Goal: Information Seeking & Learning: Learn about a topic

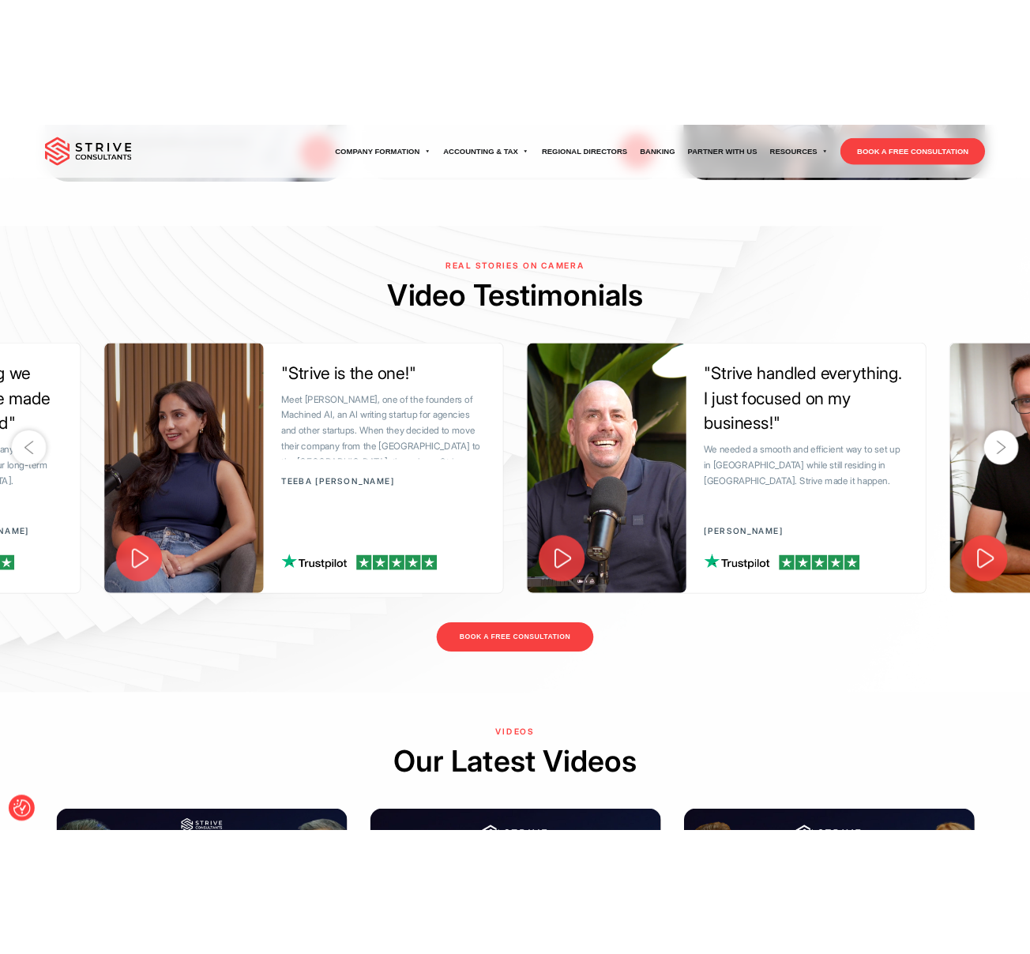
scroll to position [2513, 0]
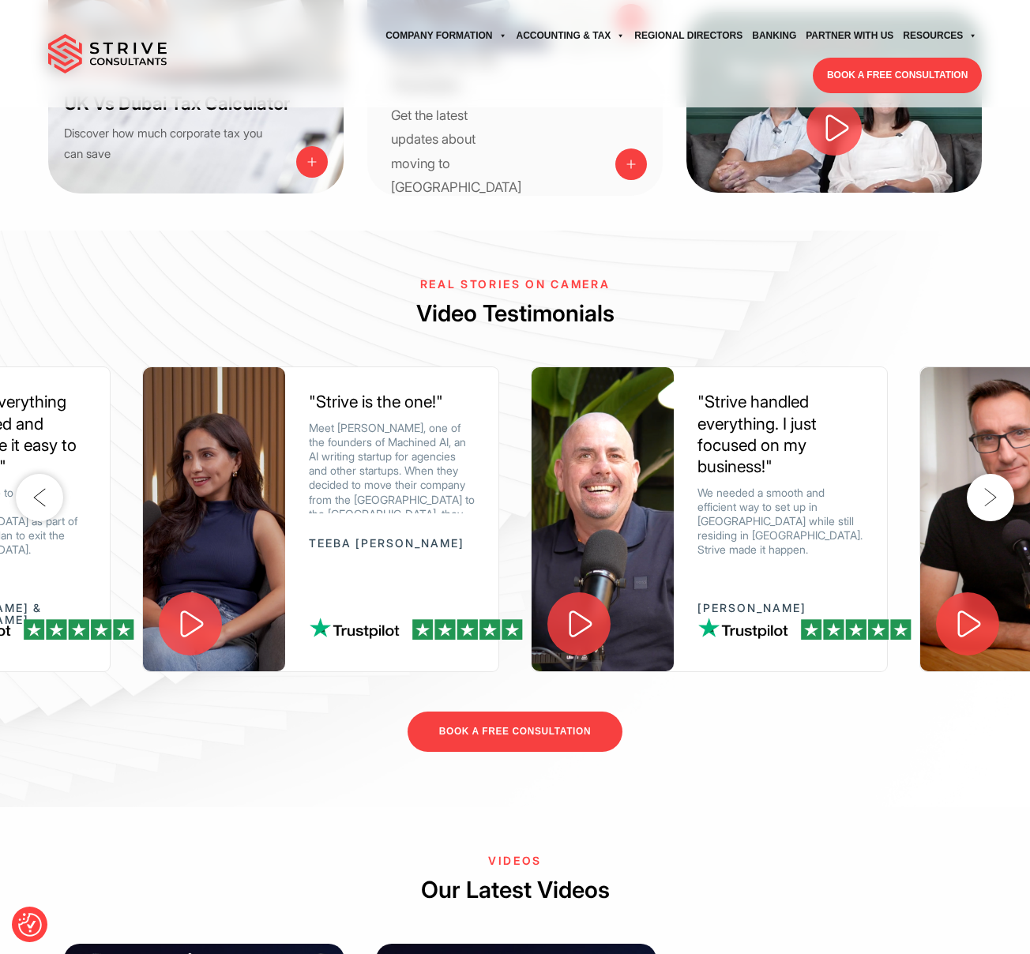
scroll to position [2114, 0]
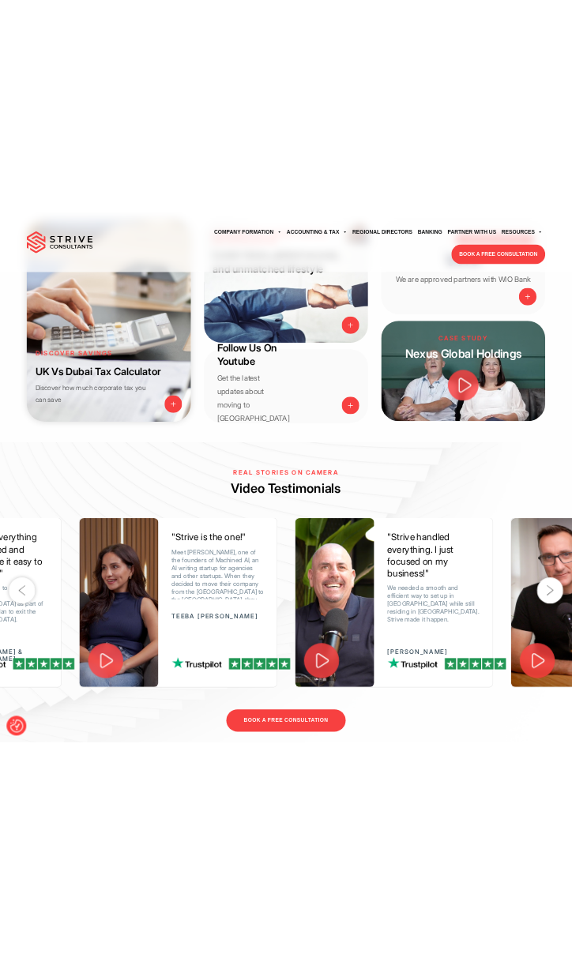
scroll to position [1892, 0]
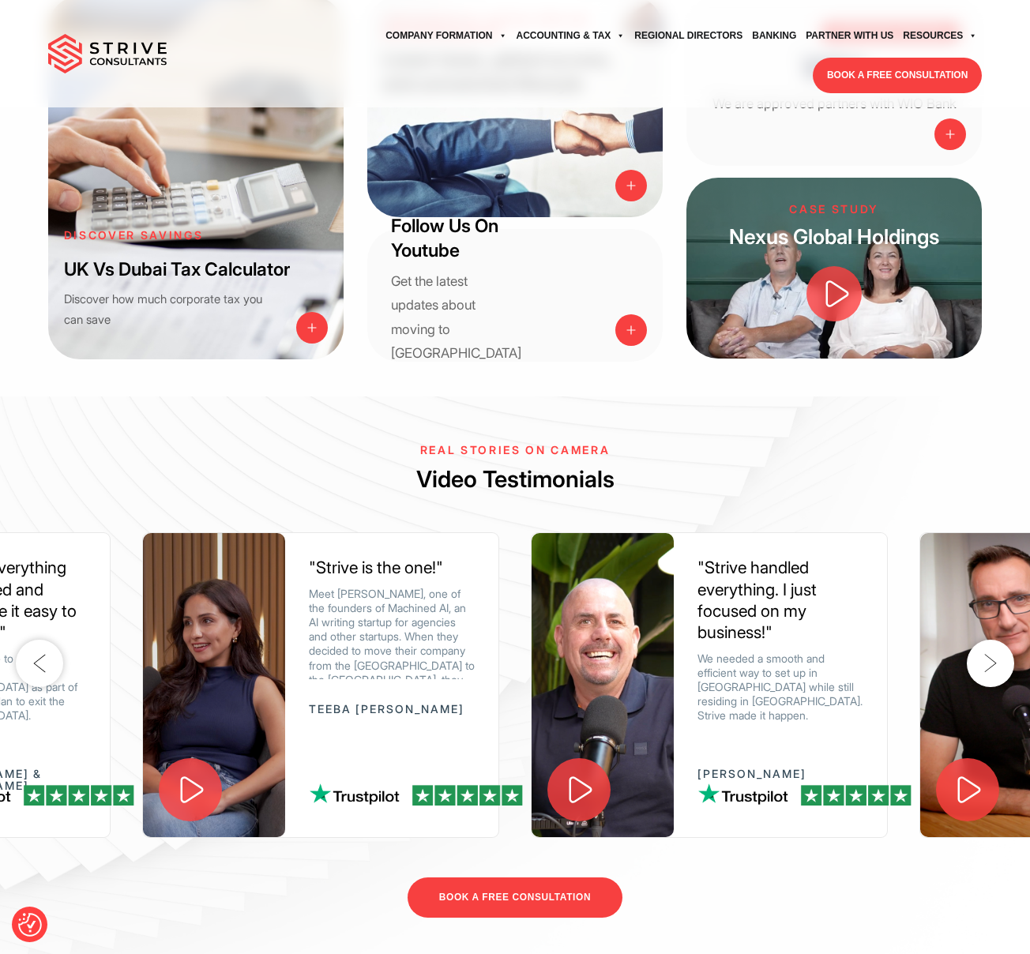
click at [927, 464] on h2 "Video Testimonials" at bounding box center [515, 479] width 1030 height 31
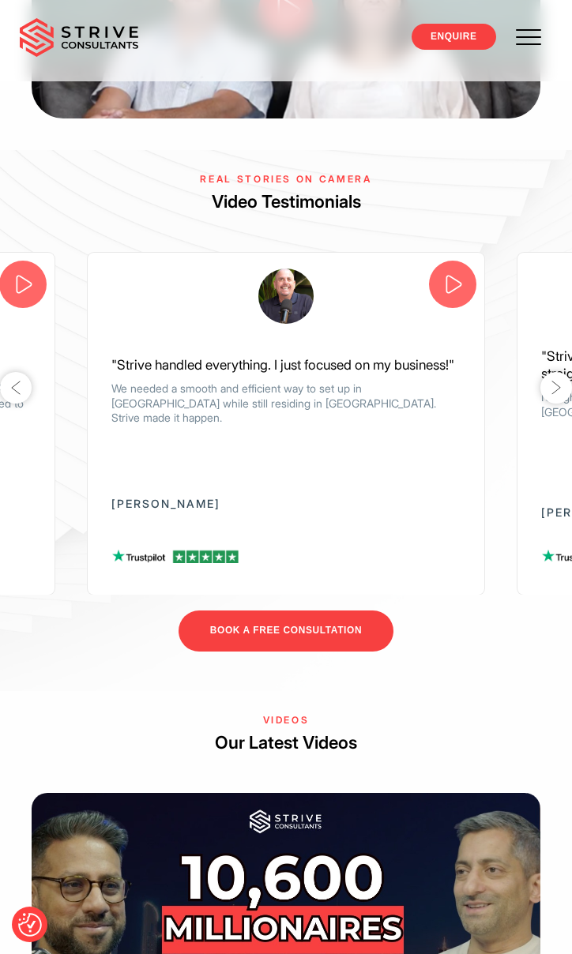
scroll to position [2978, 0]
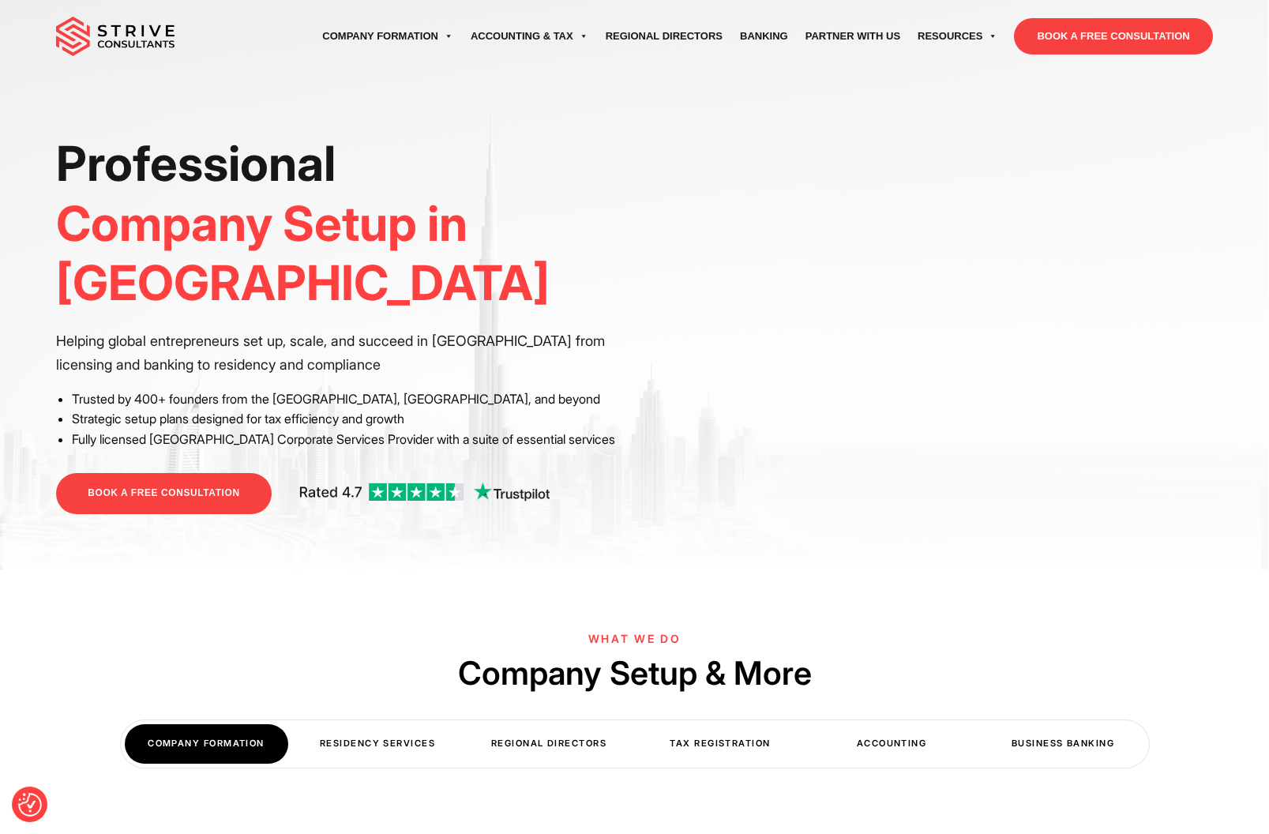
click at [565, 407] on div "Professional Company Setup in [GEOGRAPHIC_DATA] Helping global entrepreneurs se…" at bounding box center [339, 324] width 566 height 380
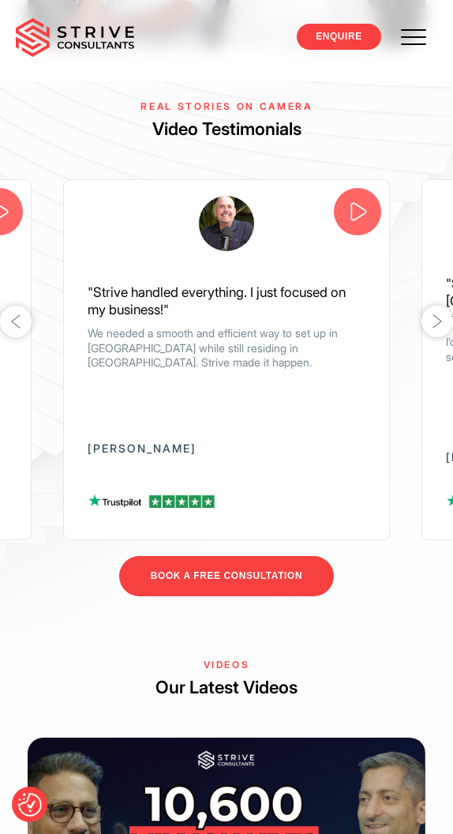
scroll to position [3056, 0]
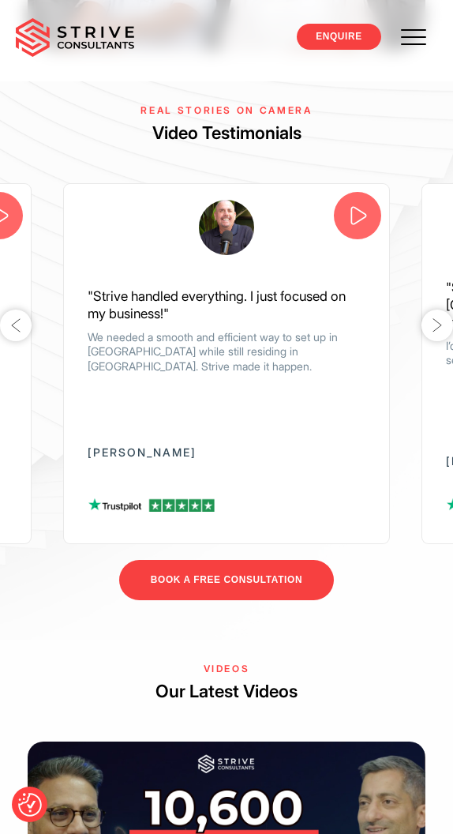
click at [81, 107] on h6 "Real Stories on Camera" at bounding box center [226, 110] width 453 height 10
